Goal: Task Accomplishment & Management: Manage account settings

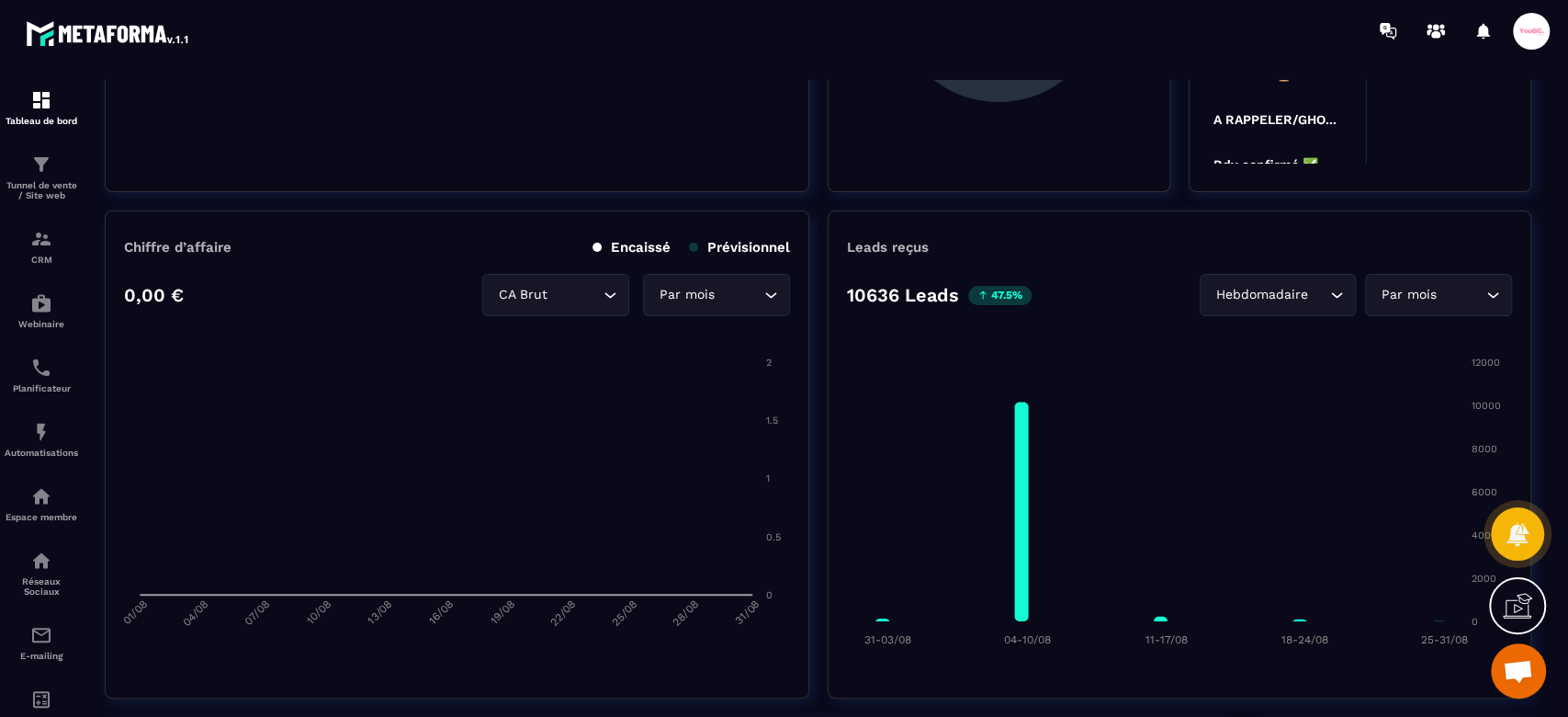
drag, startPoint x: 45, startPoint y: 181, endPoint x: 120, endPoint y: 203, distance: 78.2
click at [45, 181] on p "Tunnel de vente / Site web" at bounding box center [42, 190] width 74 height 20
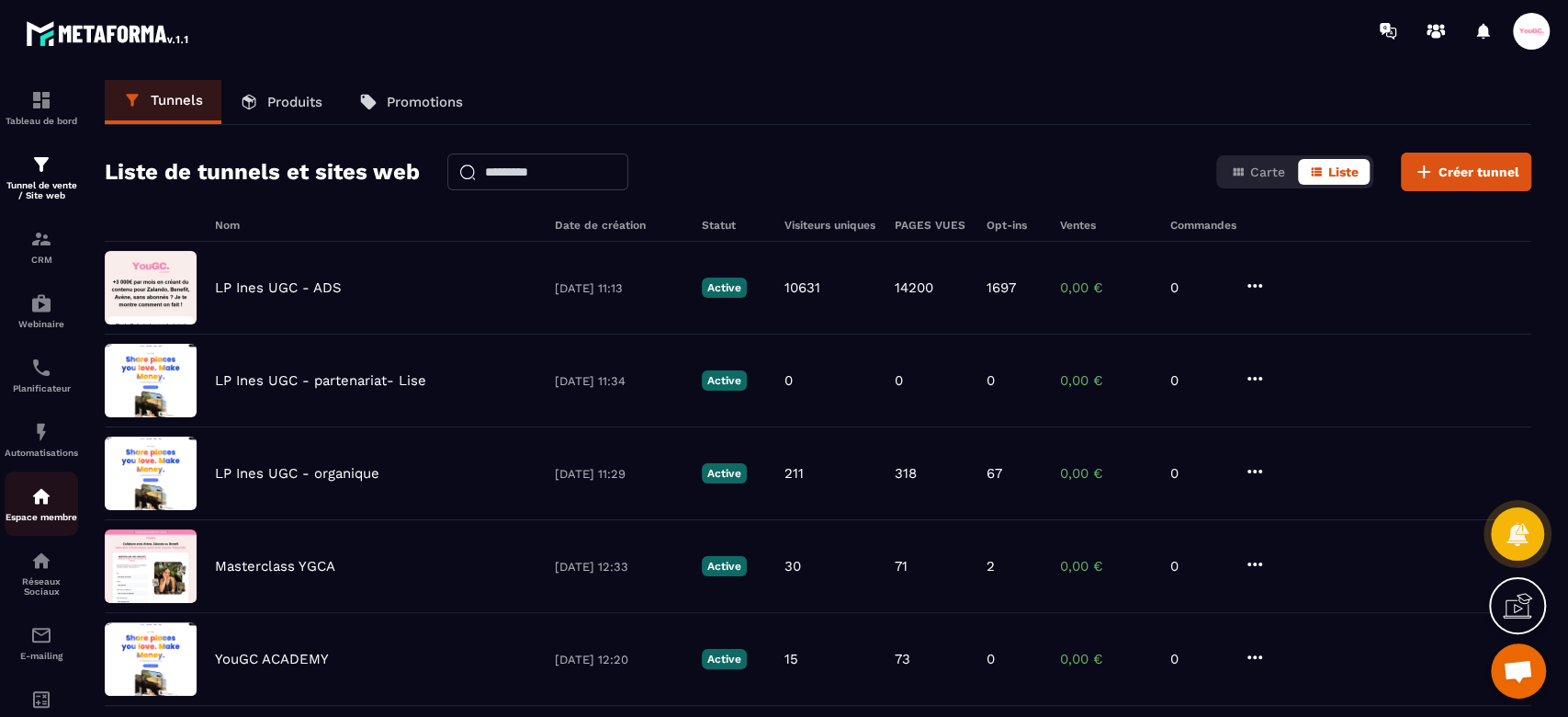
scroll to position [58, 0]
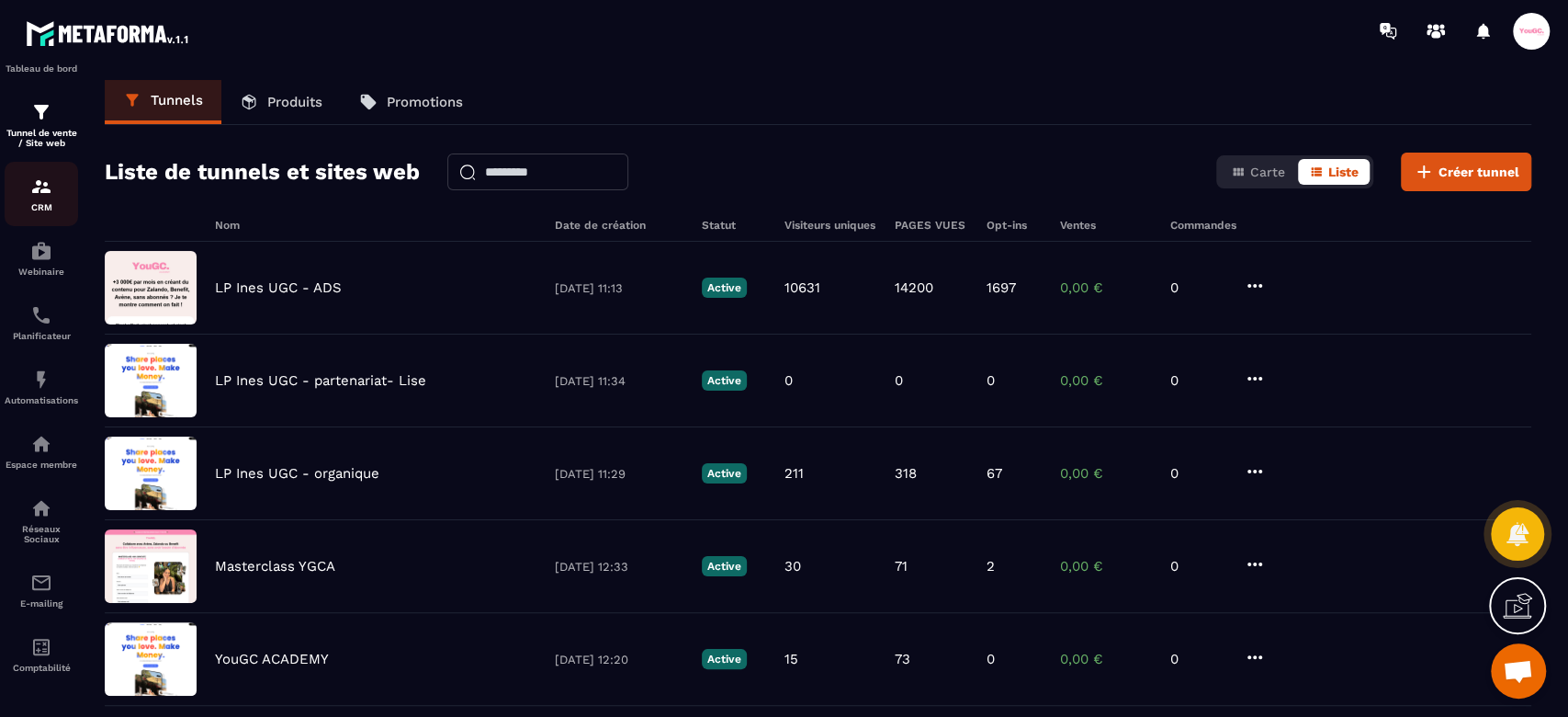
click at [40, 210] on link "CRM" at bounding box center [42, 194] width 74 height 64
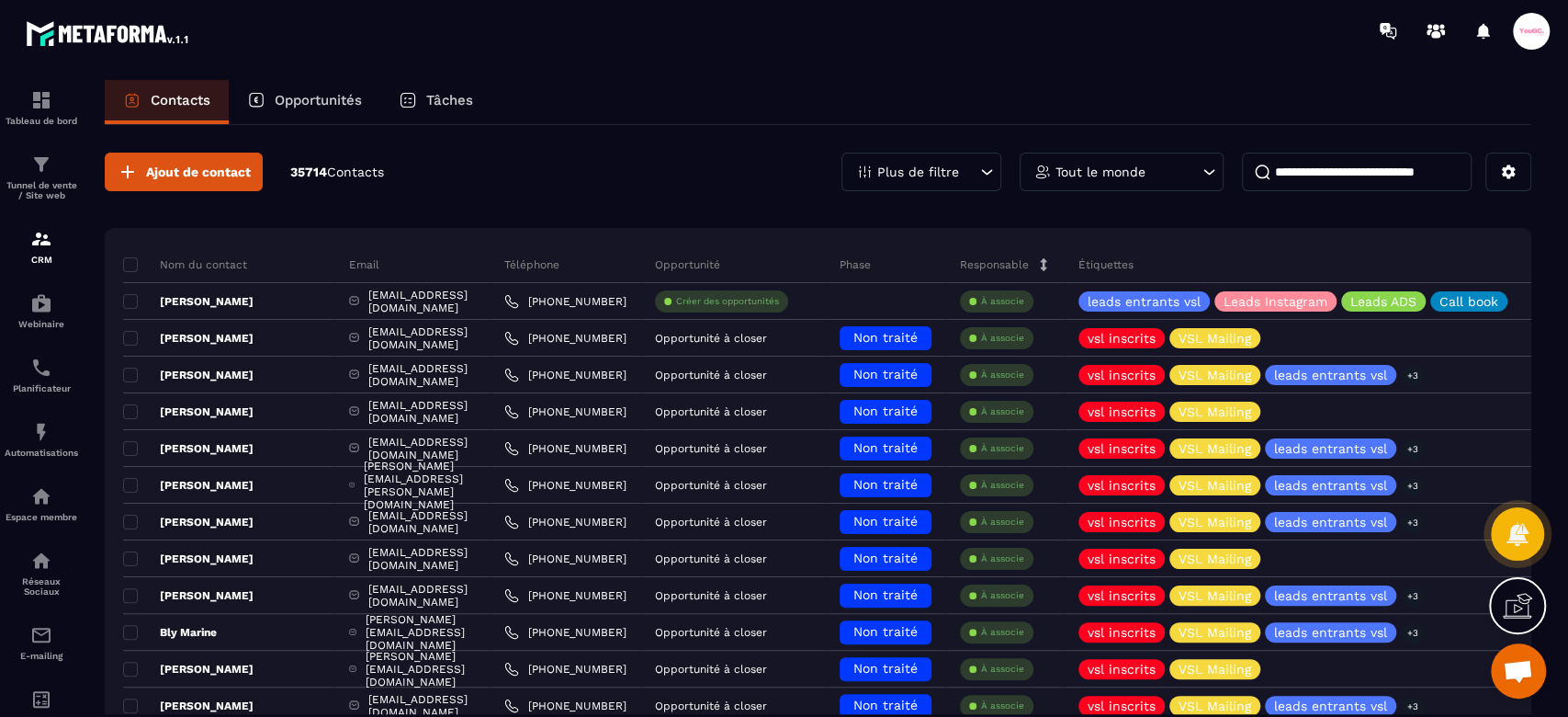
click at [1332, 169] on input at bounding box center [1357, 172] width 229 height 39
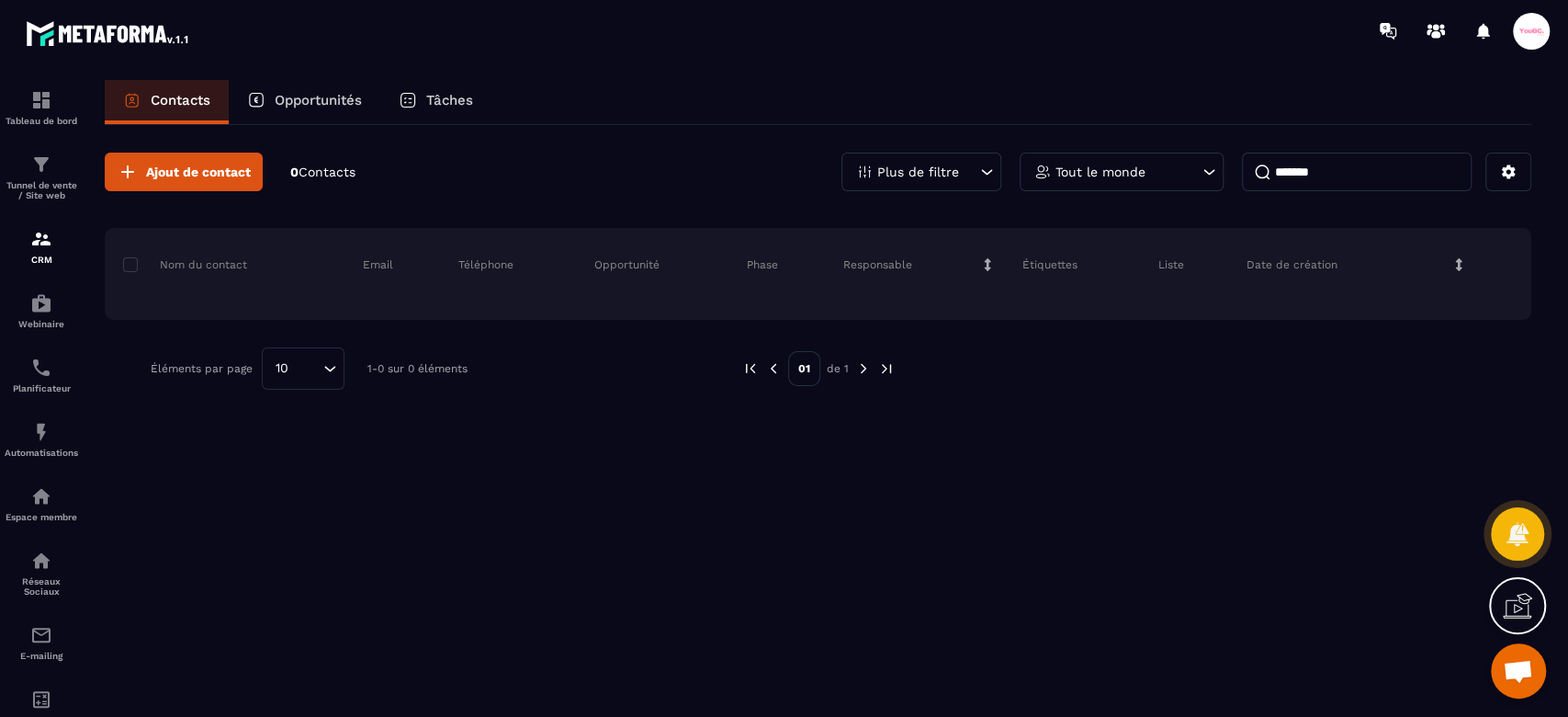
type input "*******"
click at [165, 95] on p "Contacts" at bounding box center [180, 100] width 60 height 16
click at [309, 100] on p "Opportunités" at bounding box center [319, 100] width 87 height 16
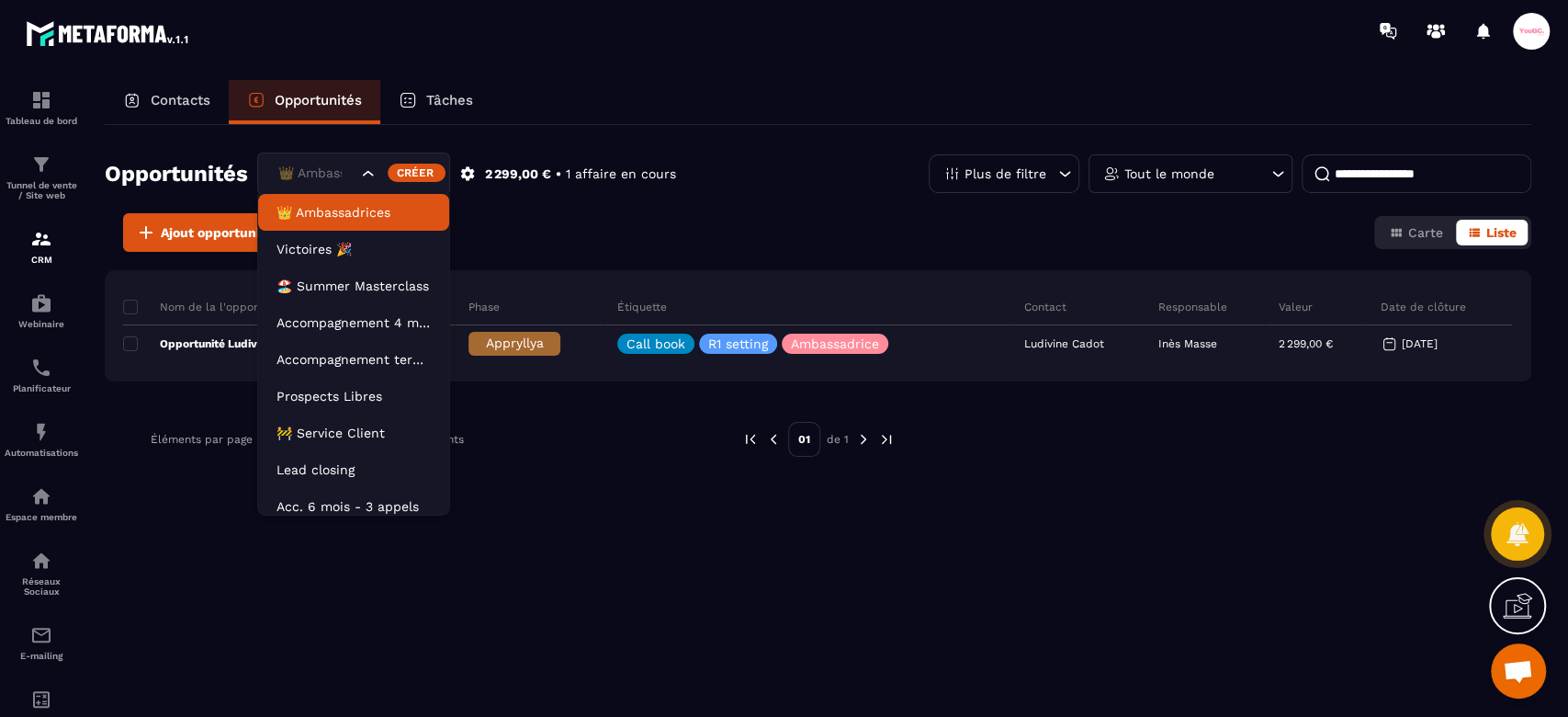
click at [352, 175] on input "Search for option" at bounding box center [316, 174] width 83 height 20
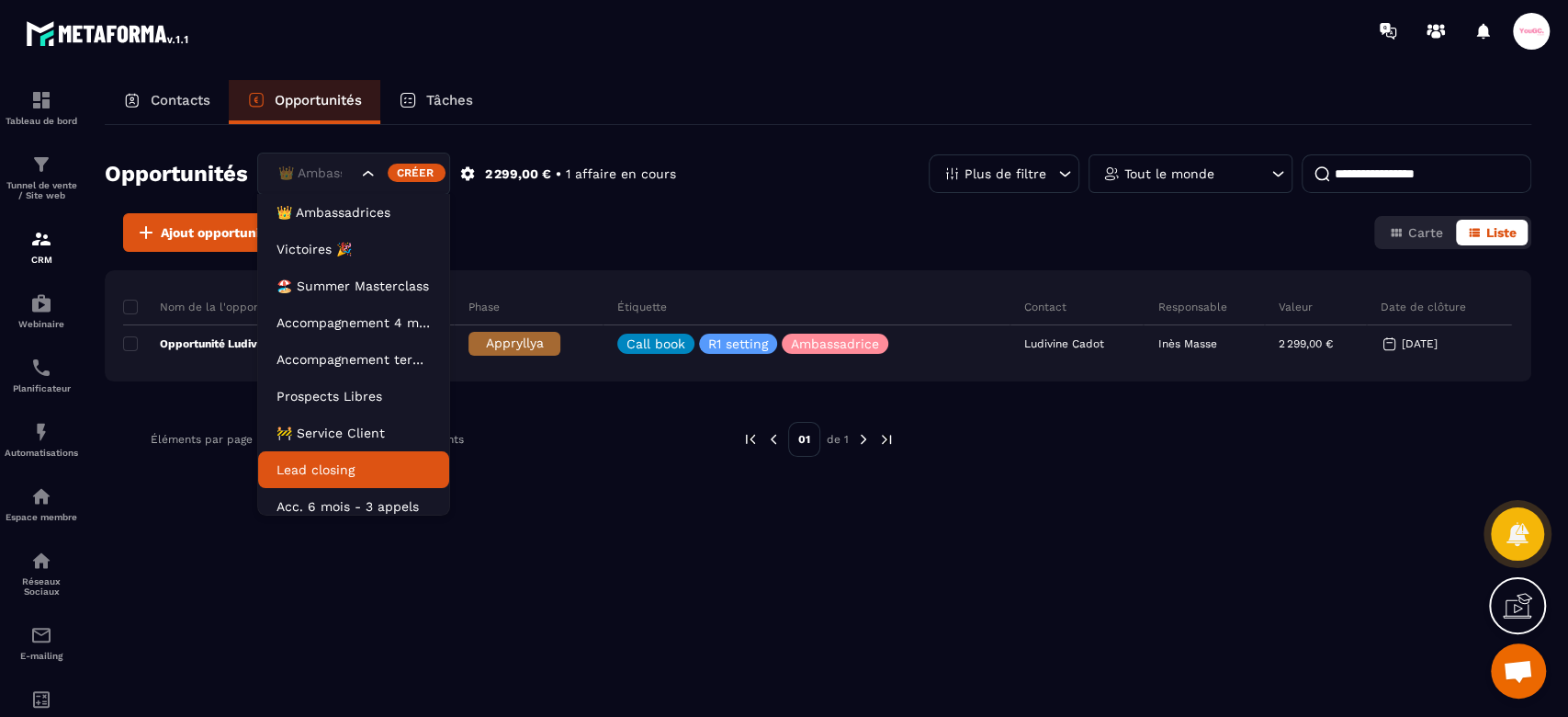
click at [308, 470] on p "Lead closing" at bounding box center [354, 469] width 155 height 18
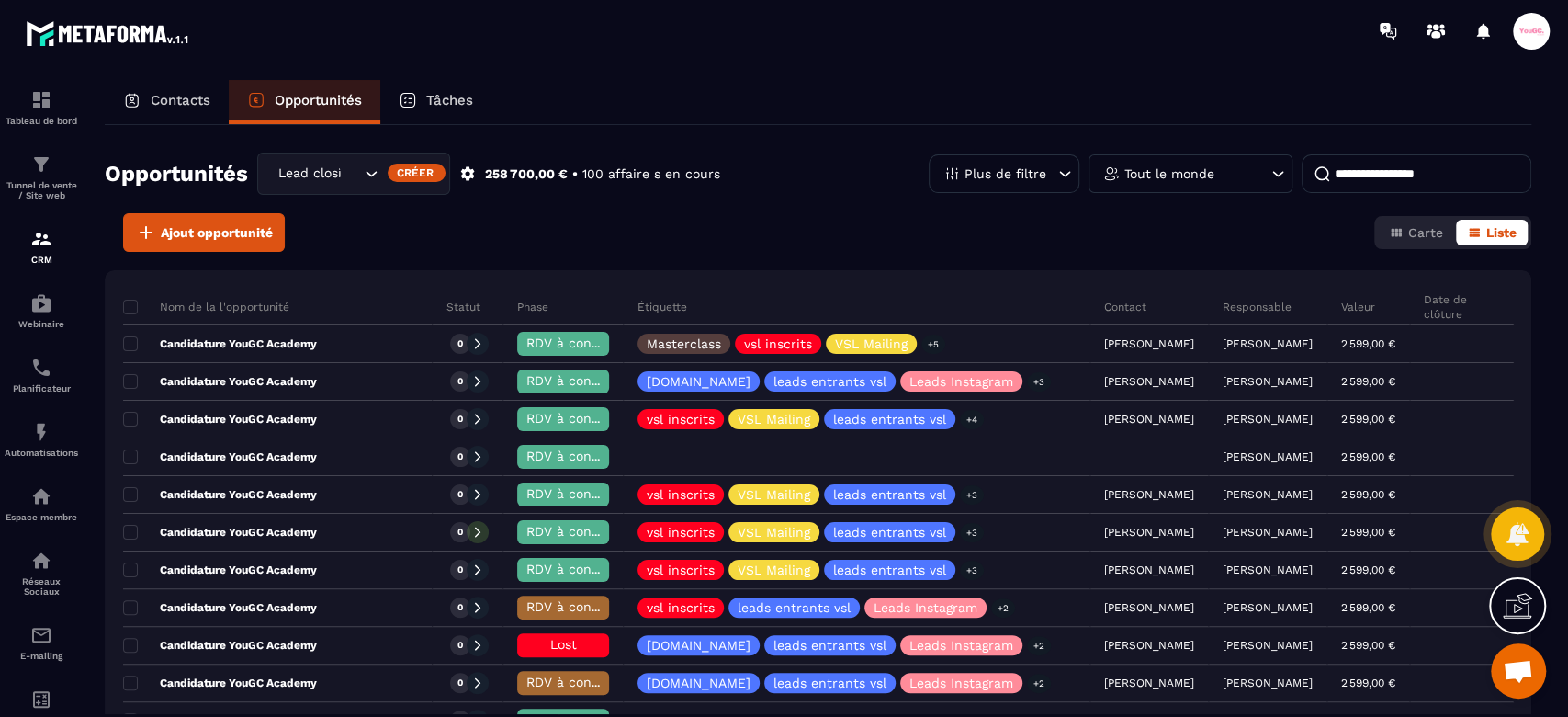
click at [1149, 175] on p "Tout le monde" at bounding box center [1169, 174] width 90 height 13
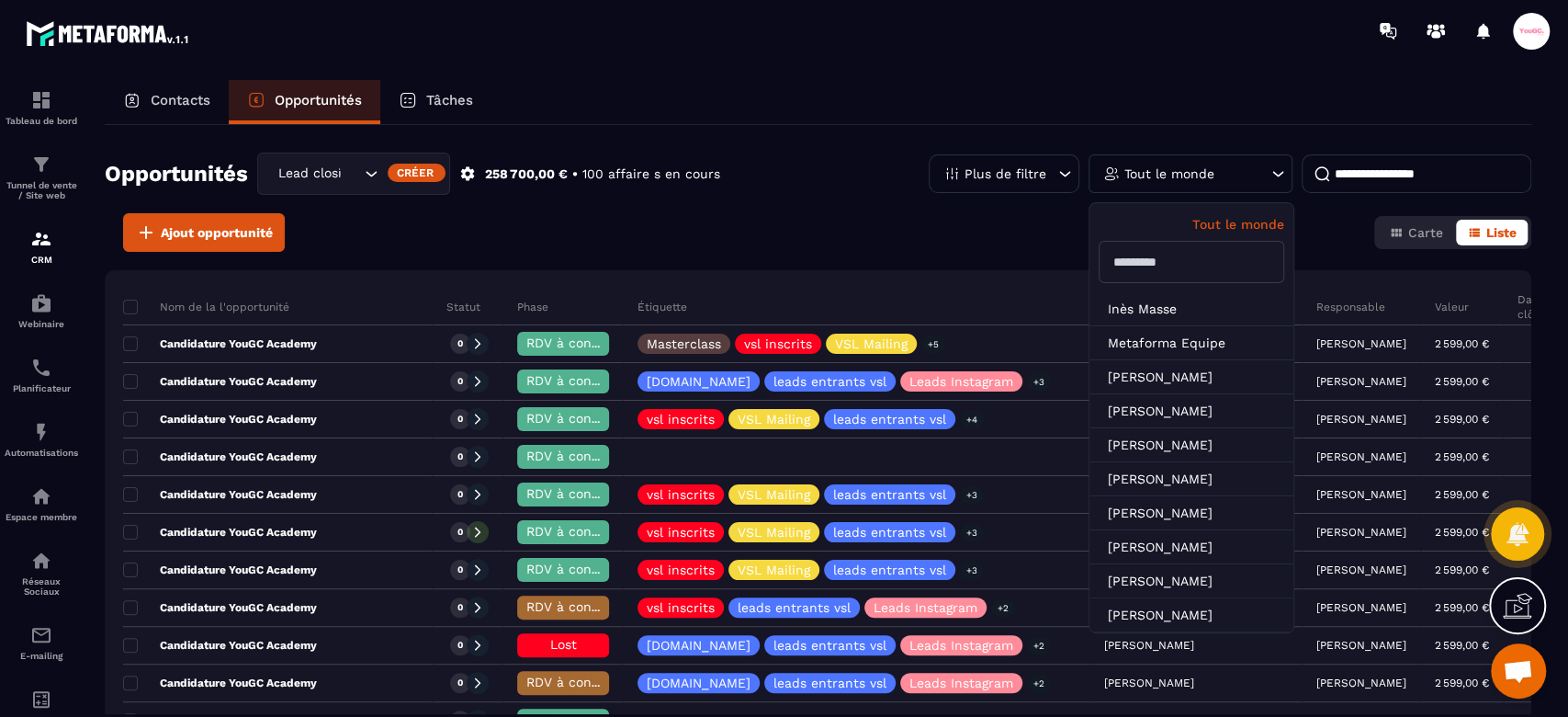
click at [1186, 164] on div "Tout le monde" at bounding box center [1190, 174] width 204 height 39
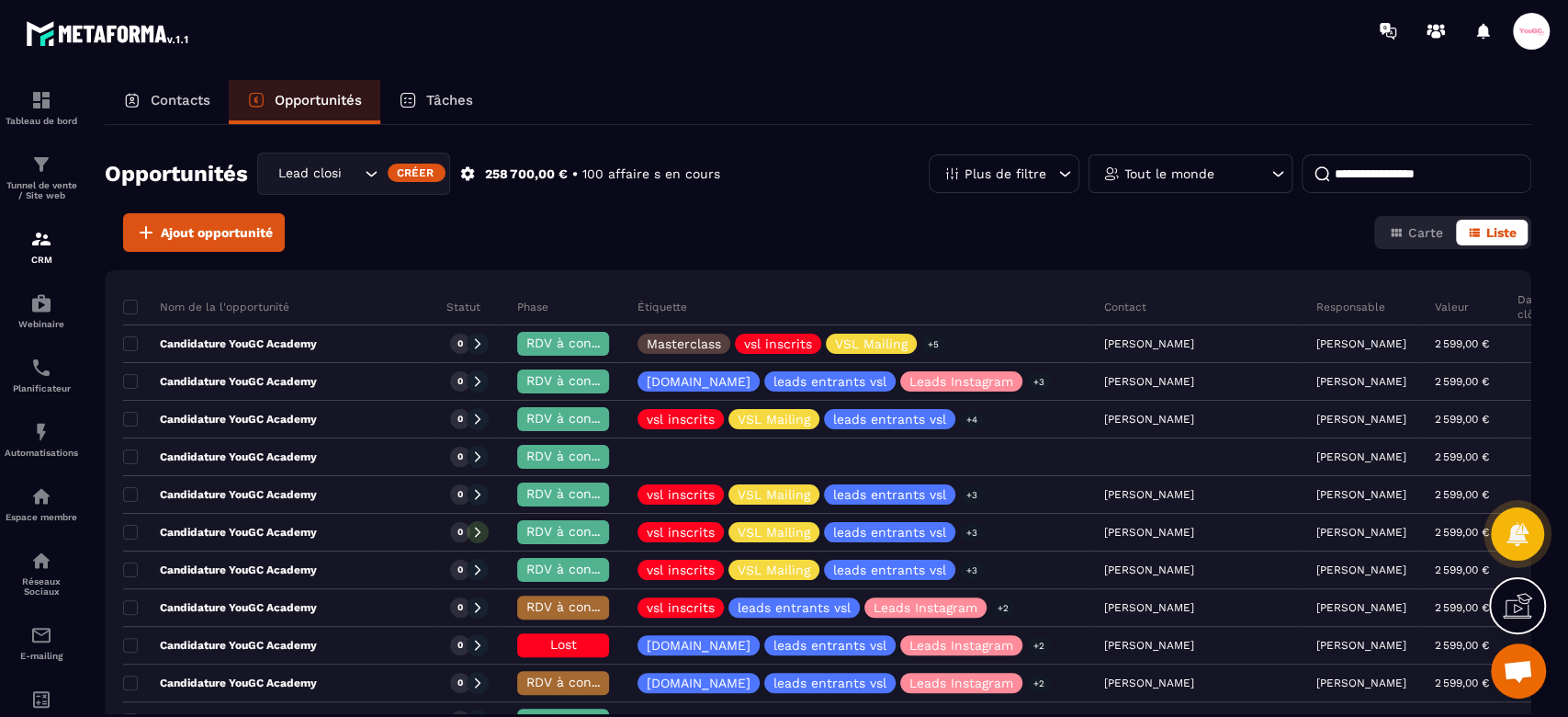
click at [1189, 164] on div "Tout le monde" at bounding box center [1190, 174] width 204 height 39
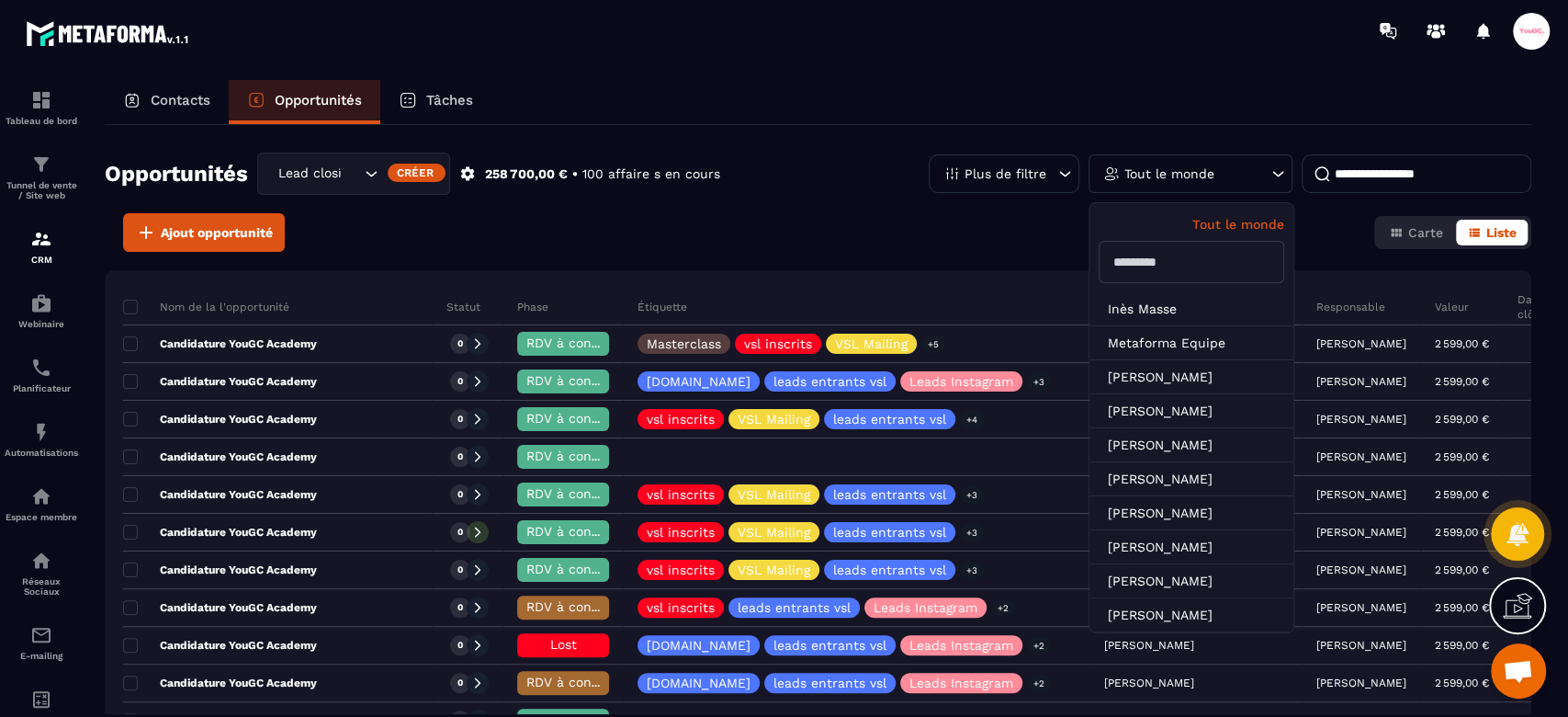
click at [1171, 258] on input "text" at bounding box center [1192, 262] width 186 height 43
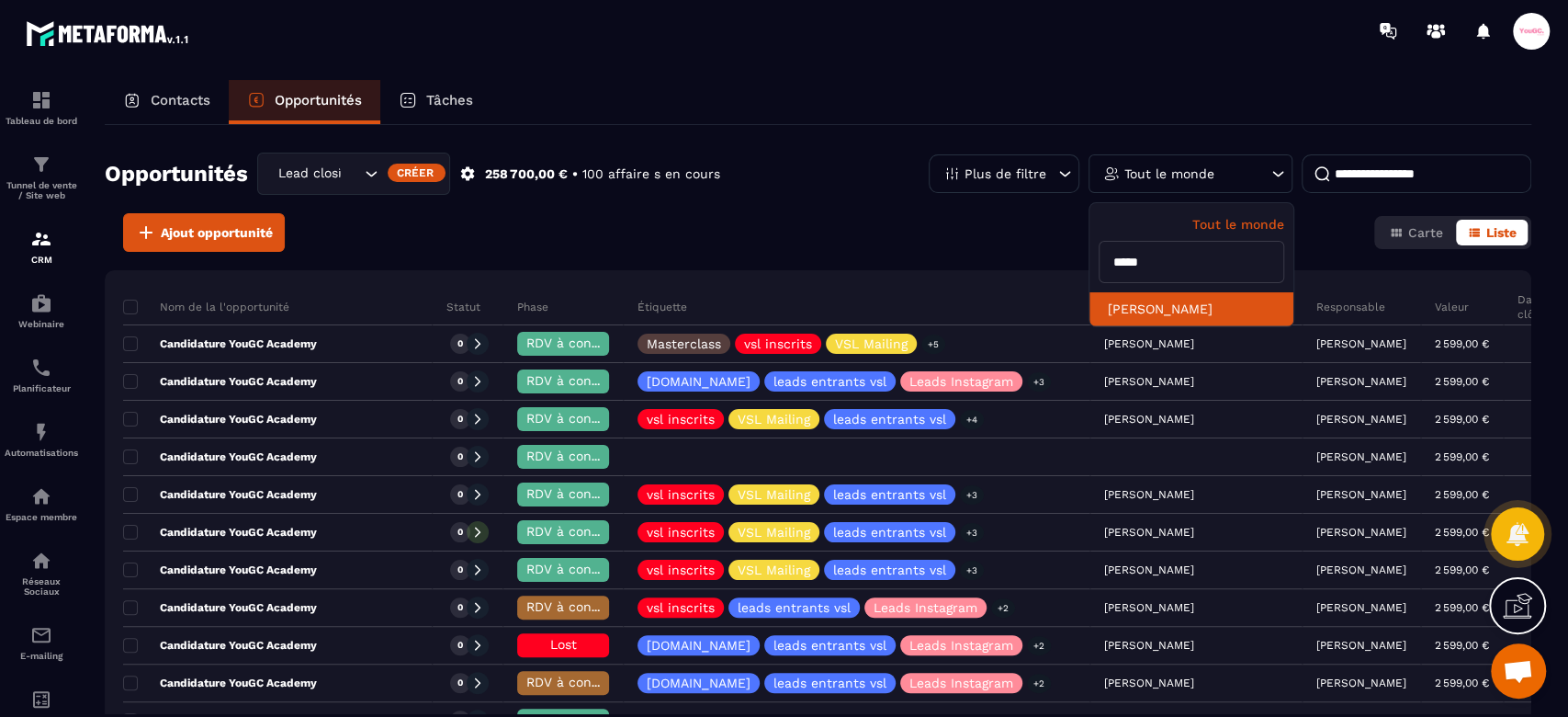
type input "*****"
click at [1184, 305] on li "[PERSON_NAME]" at bounding box center [1191, 309] width 204 height 34
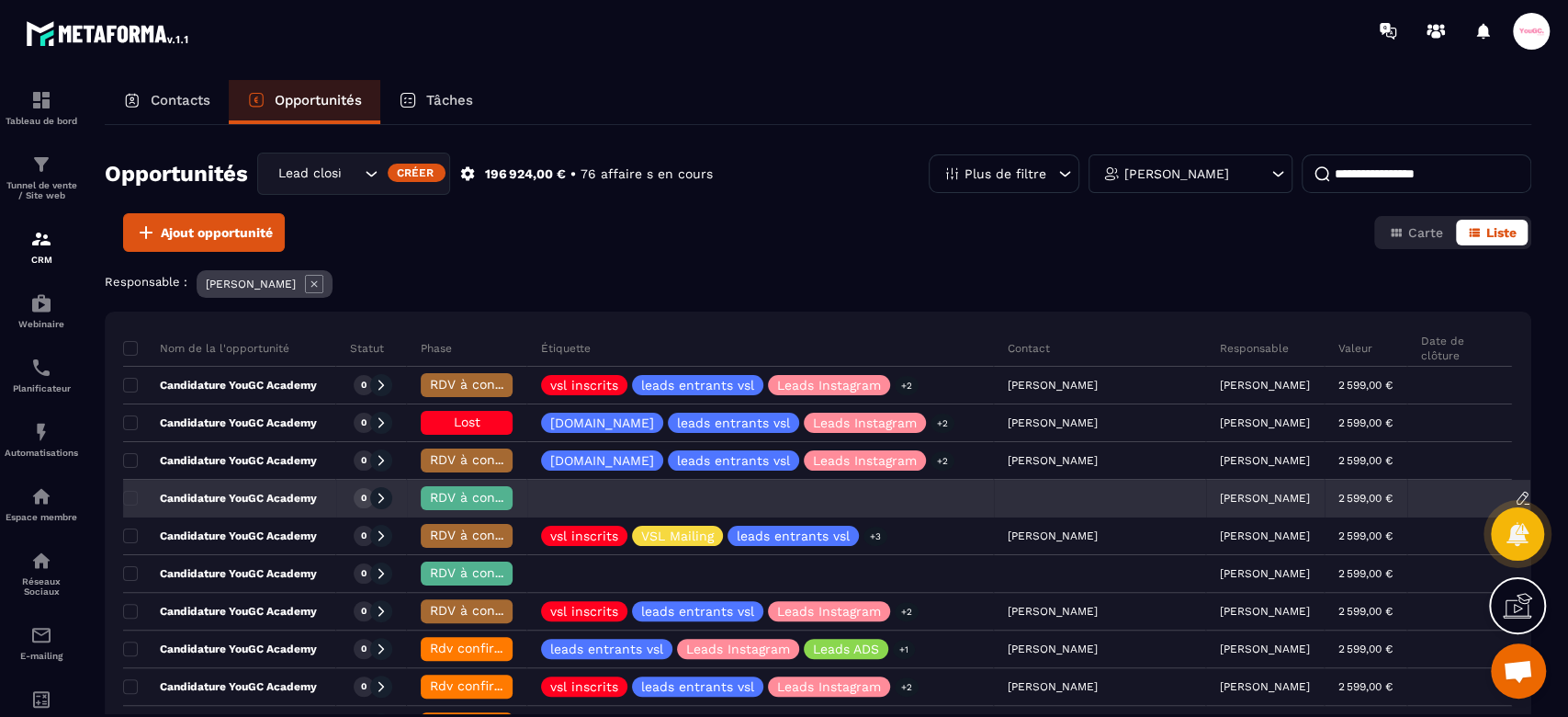
click at [216, 495] on p "Candidature YouGC Academy" at bounding box center [220, 499] width 193 height 15
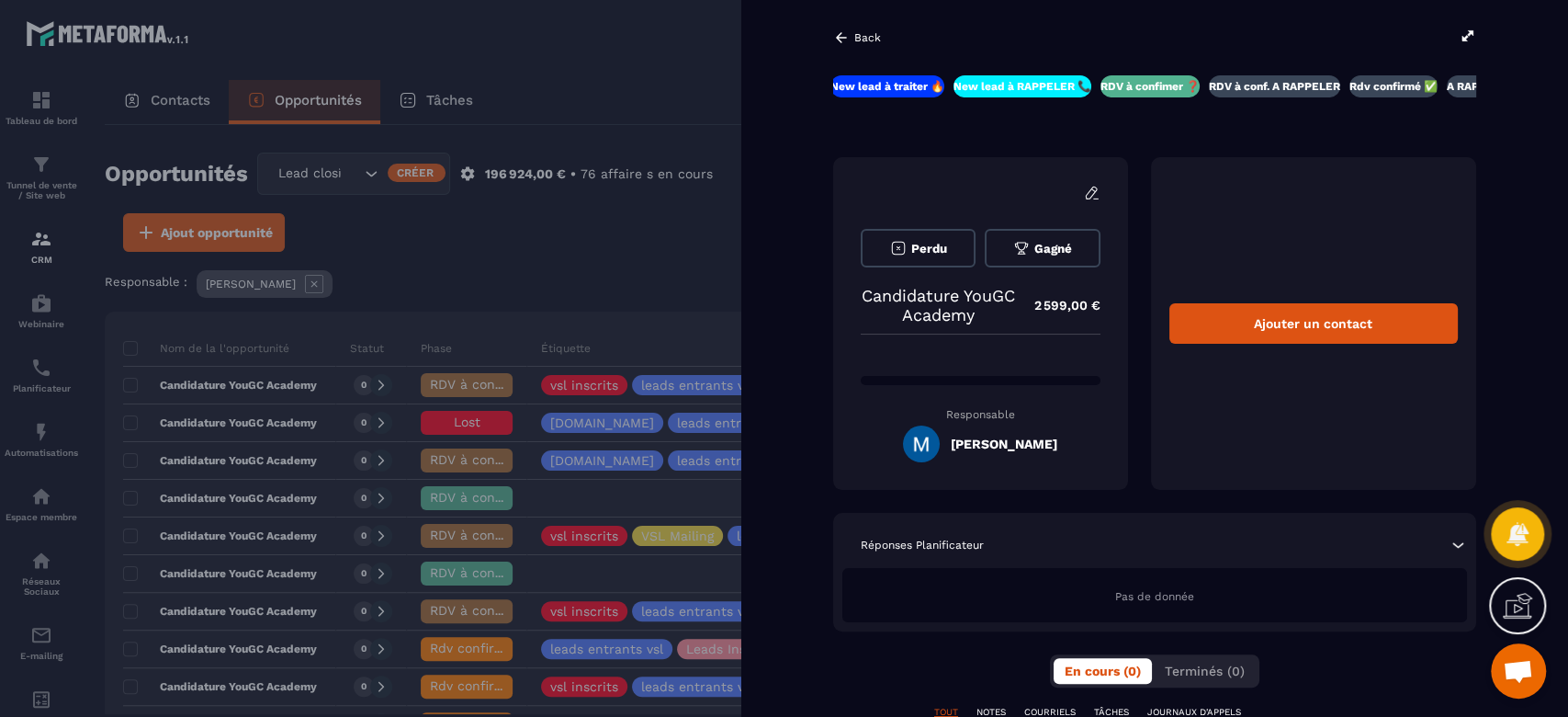
click at [686, 267] on div at bounding box center [784, 358] width 1568 height 717
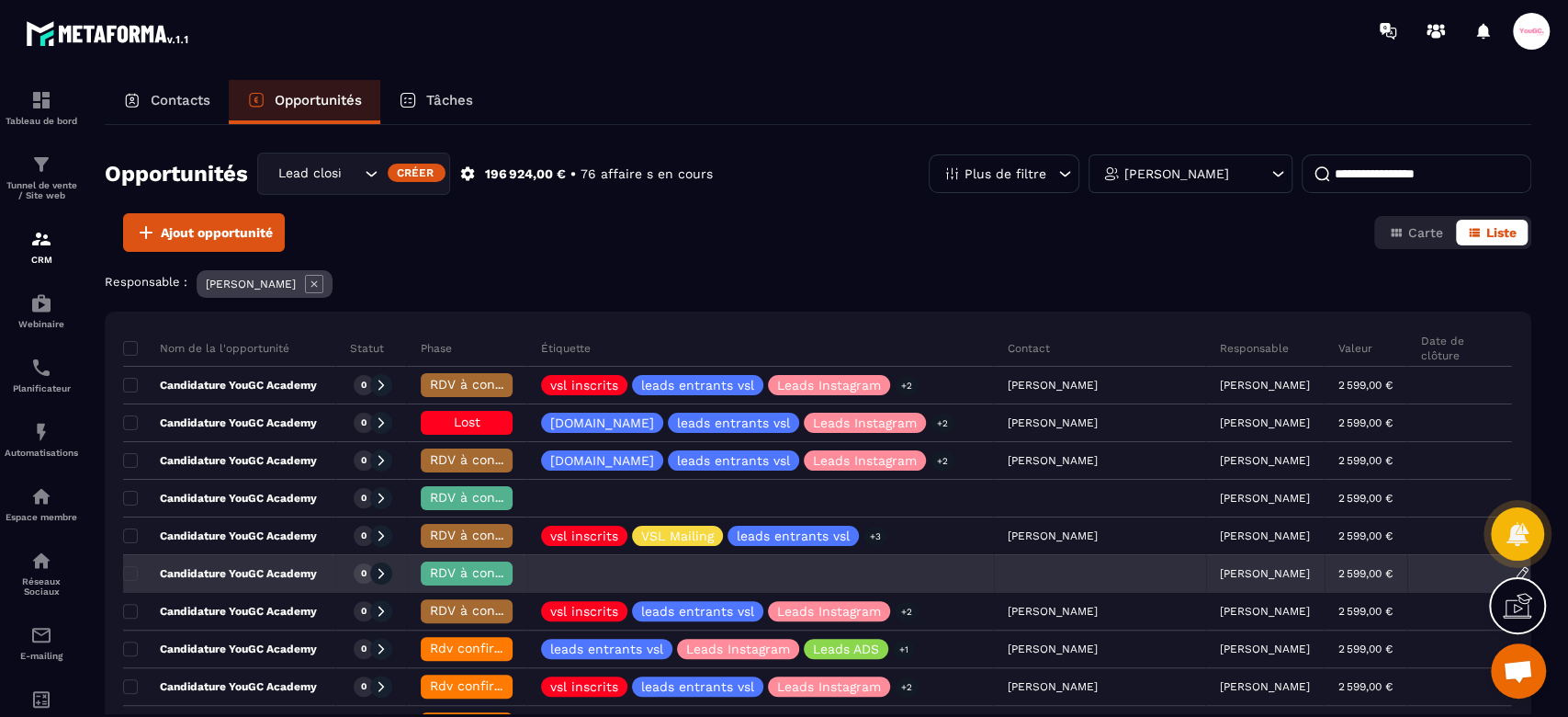
click at [229, 583] on div "Candidature YouGC Academy" at bounding box center [229, 574] width 213 height 37
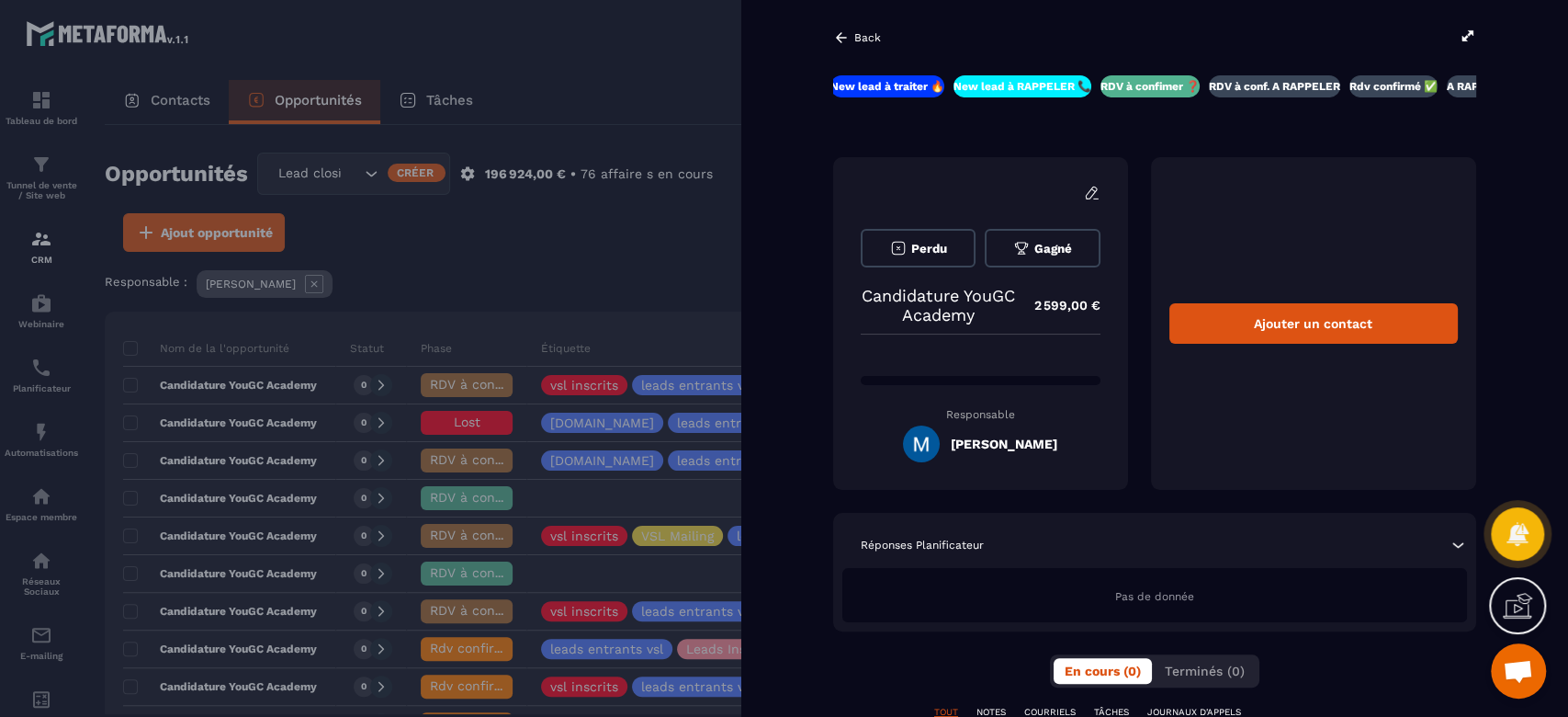
drag, startPoint x: 468, startPoint y: 245, endPoint x: 513, endPoint y: 245, distance: 45.0
click at [470, 245] on div at bounding box center [784, 358] width 1568 height 717
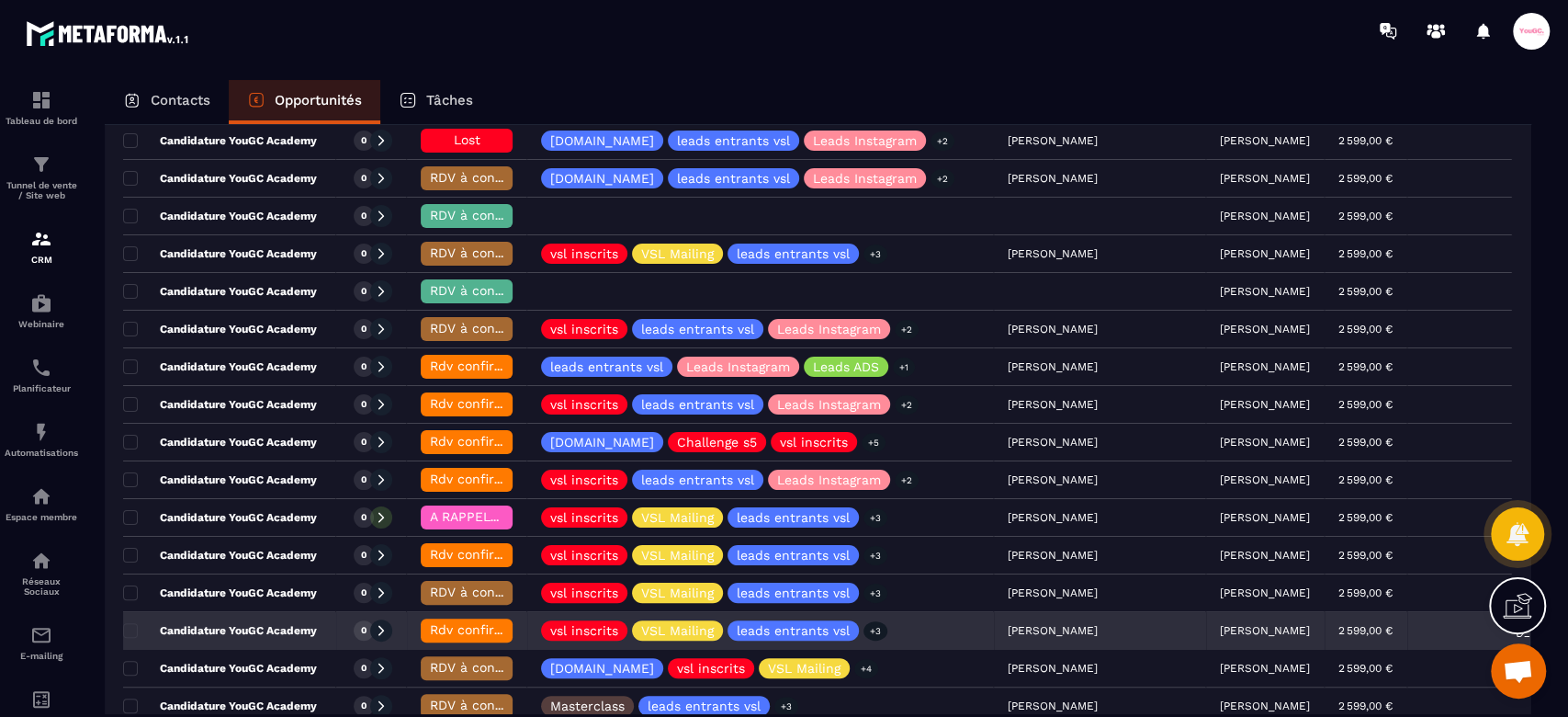
scroll to position [245, 0]
